Goal: Obtain resource: Download file/media

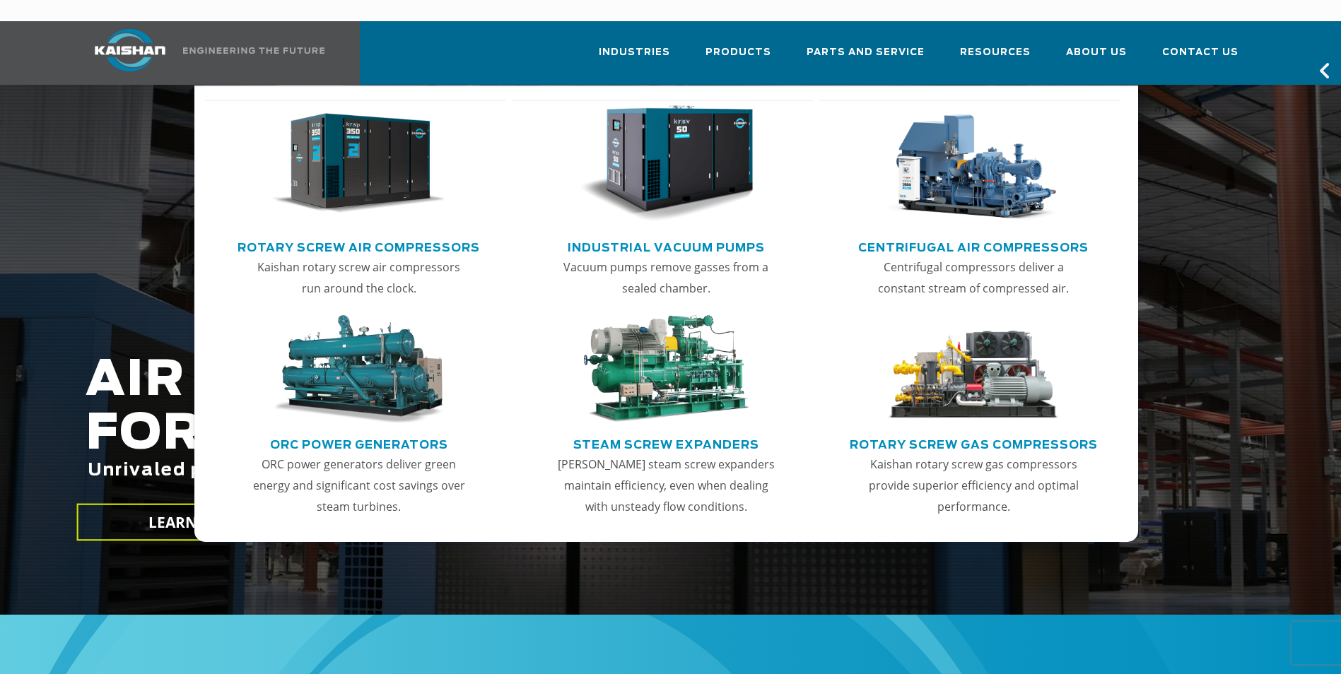
click at [361, 235] on link "Rotary Screw Air Compressors" at bounding box center [359, 245] width 242 height 21
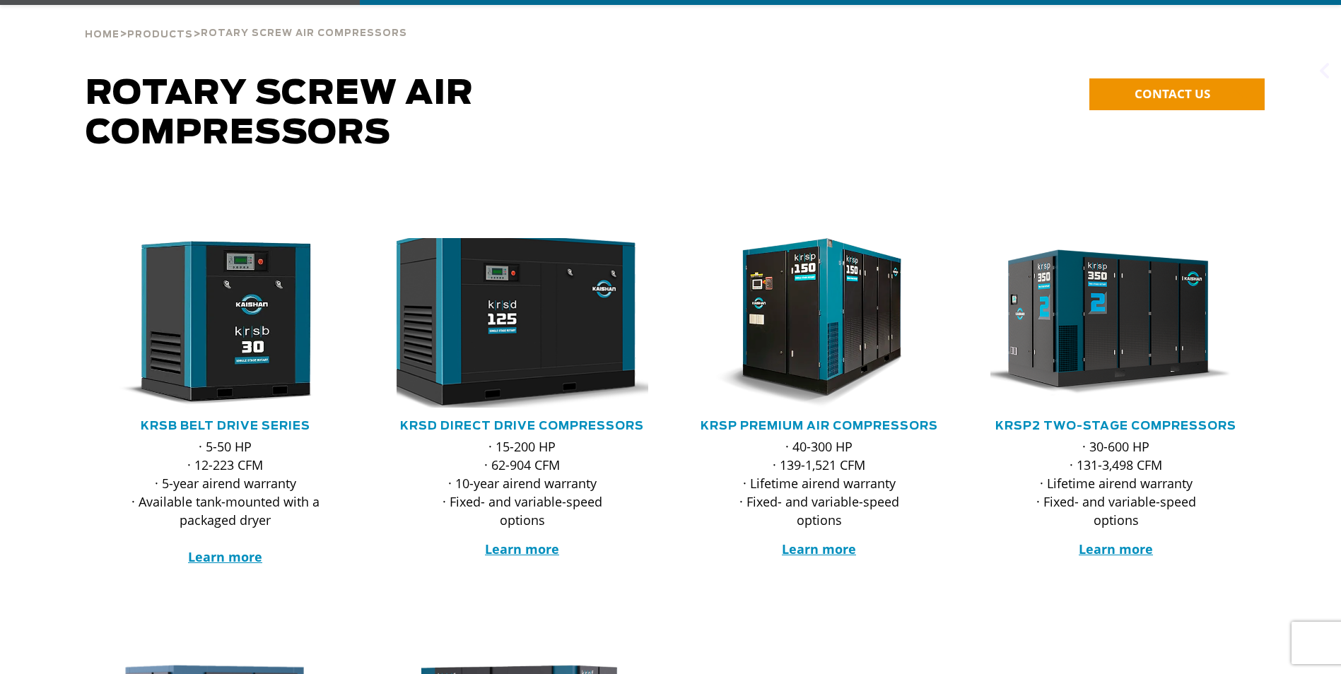
scroll to position [283, 0]
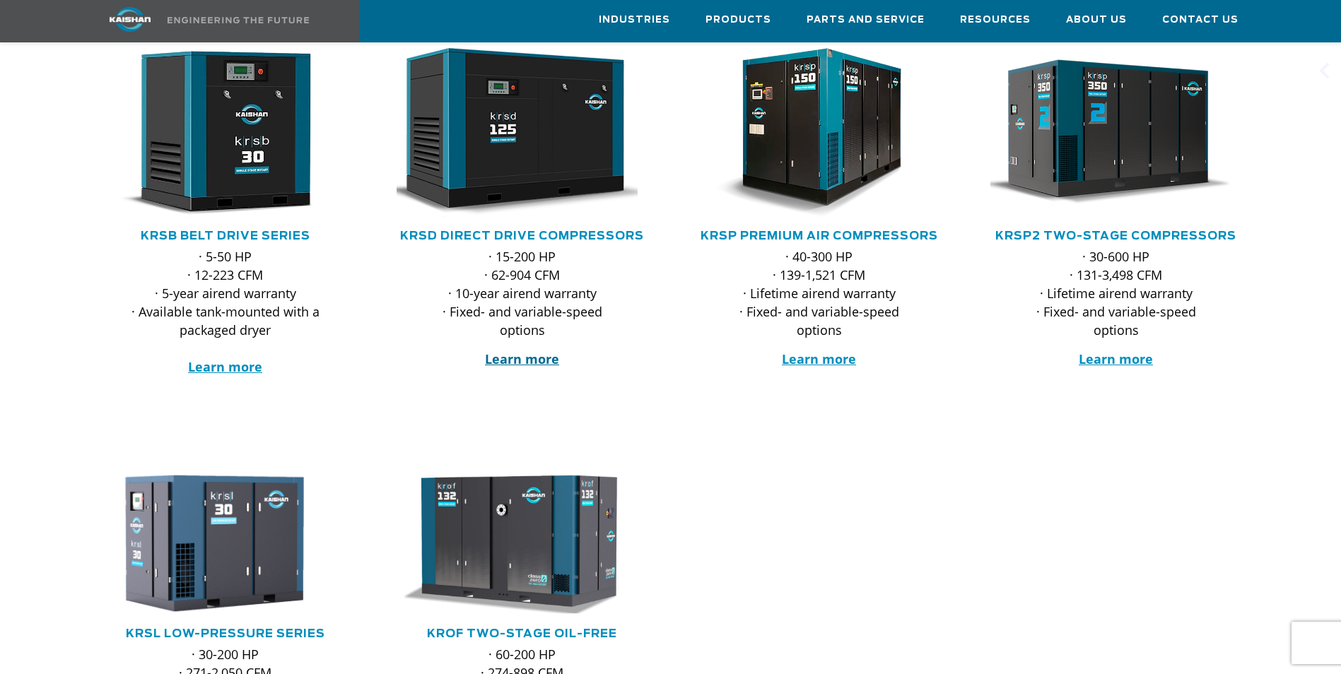
click at [534, 351] on strong "Learn more" at bounding box center [522, 359] width 74 height 17
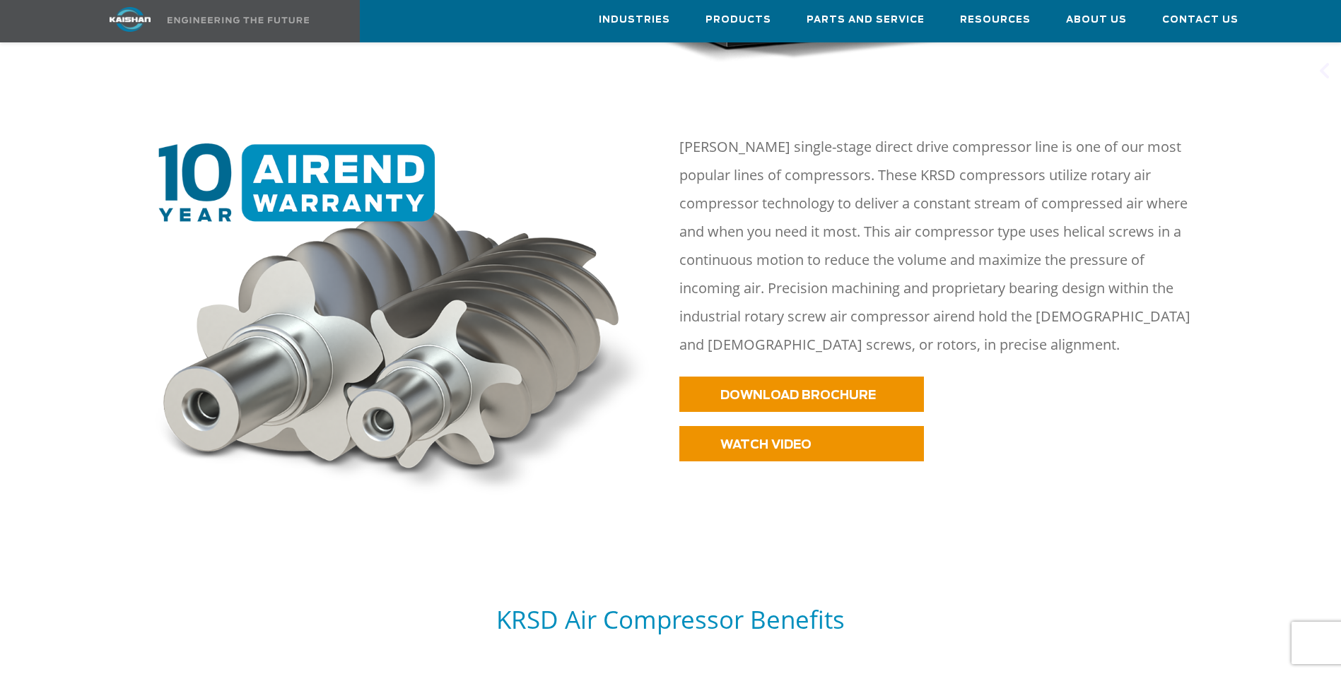
scroll to position [636, 0]
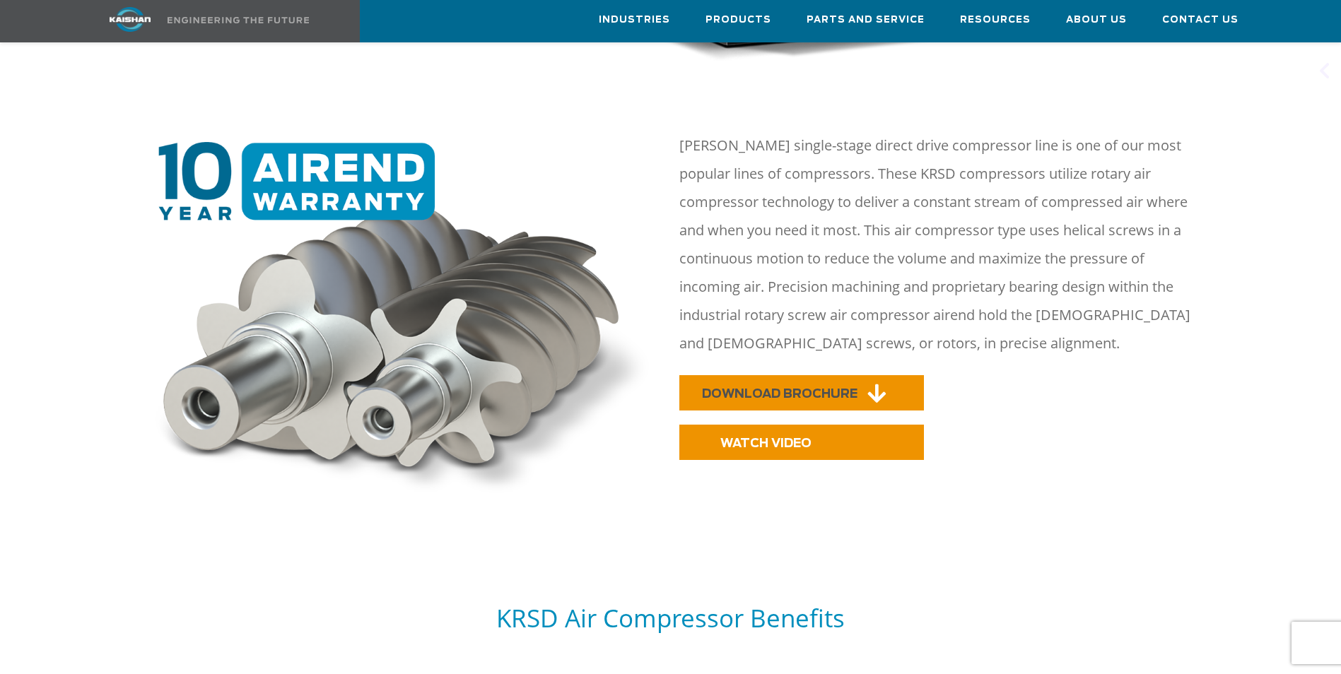
click at [795, 379] on link "DOWNLOAD BROCHURE" at bounding box center [801, 392] width 245 height 35
